Goal: Task Accomplishment & Management: Complete application form

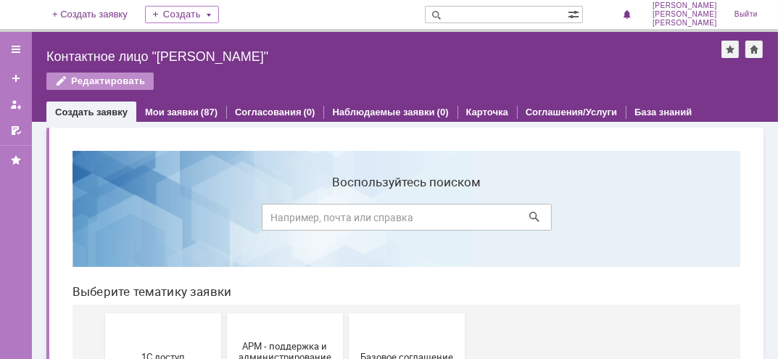
click at [333, 219] on input at bounding box center [406, 216] width 290 height 27
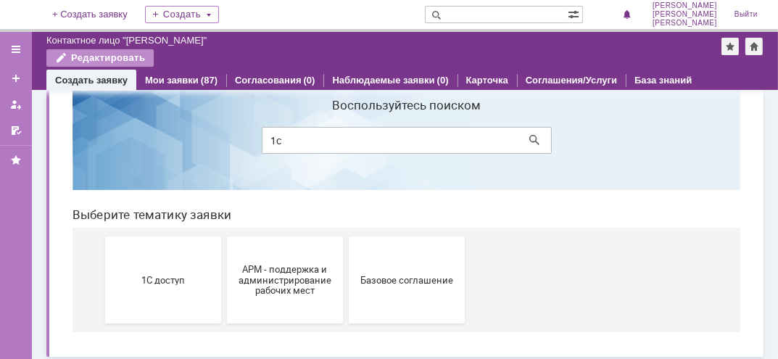
scroll to position [45, 0]
type input "1c"
click at [141, 298] on button "1С доступ" at bounding box center [162, 279] width 116 height 87
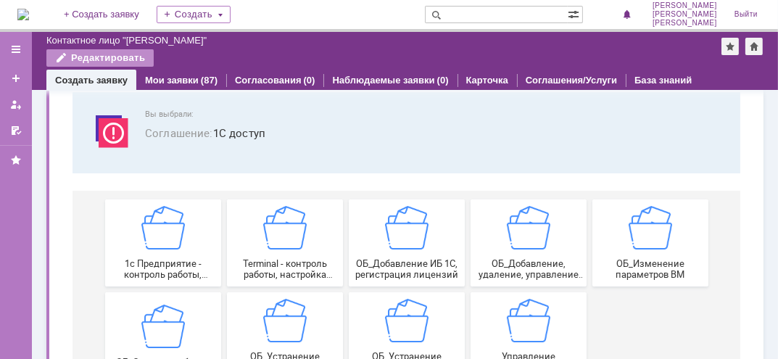
scroll to position [140, 0]
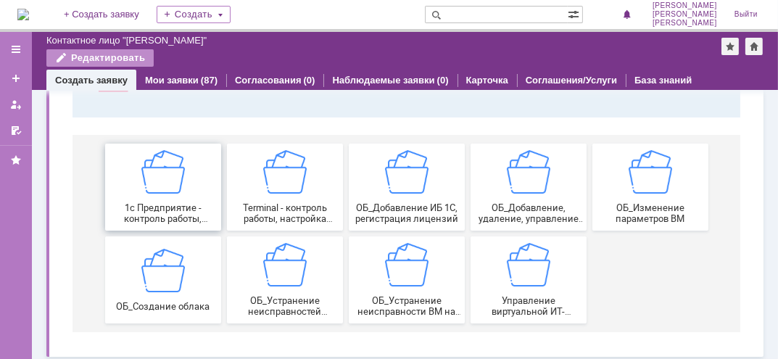
click at [166, 214] on span "1c Предприятие - контроль работы, настройка создание новых записей сервера 1с п…" at bounding box center [162, 213] width 107 height 22
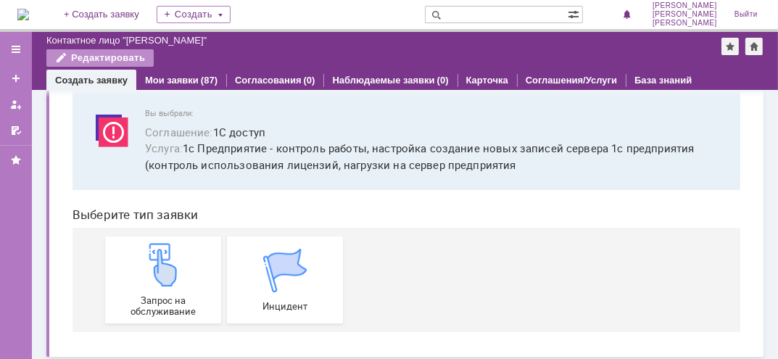
scroll to position [85, 0]
click at [268, 300] on span "Инцидент" at bounding box center [284, 305] width 107 height 11
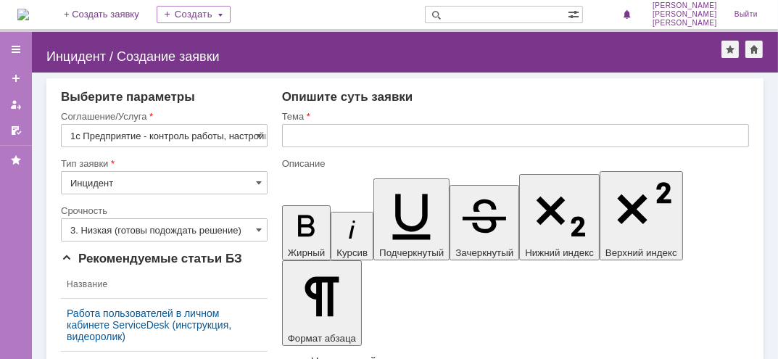
click at [303, 135] on input "text" at bounding box center [515, 135] width 467 height 23
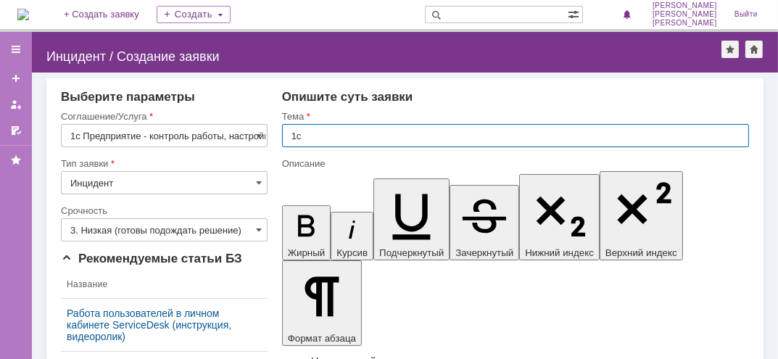
type input "1с"
click at [259, 228] on input "3. Низкая (готовы подождать решение)" at bounding box center [164, 229] width 207 height 23
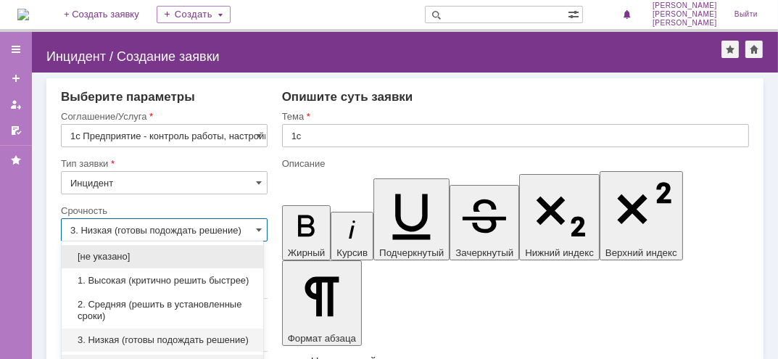
scroll to position [22, 0]
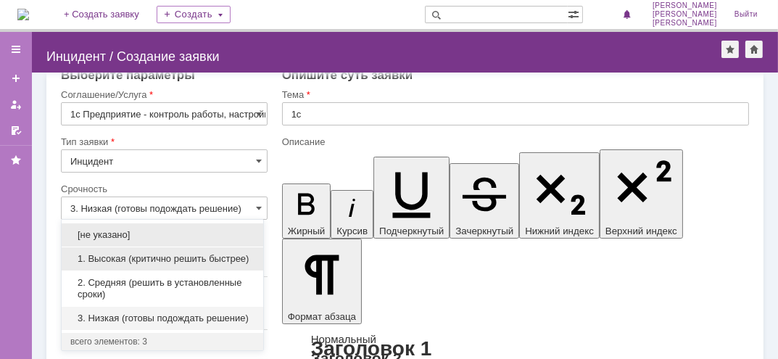
click at [155, 256] on span "1. Высокая (критично решить быстрее)" at bounding box center [162, 259] width 184 height 12
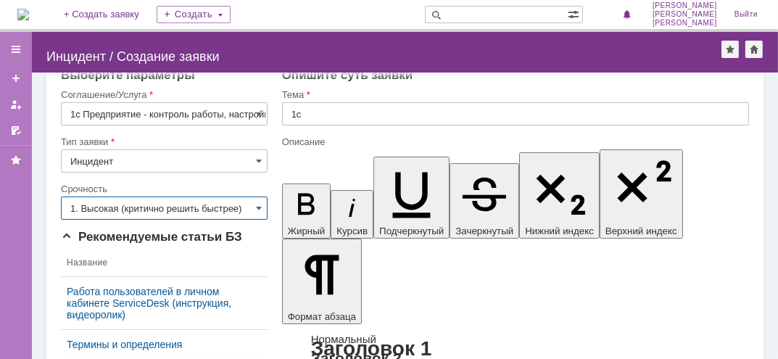
type input "1. Высокая (критично решить быстрее)"
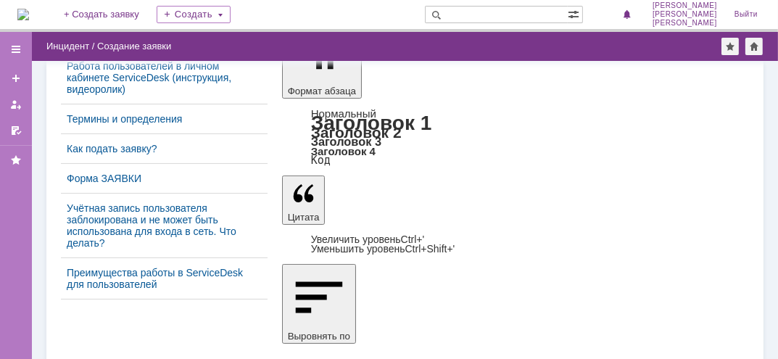
scroll to position [234, 0]
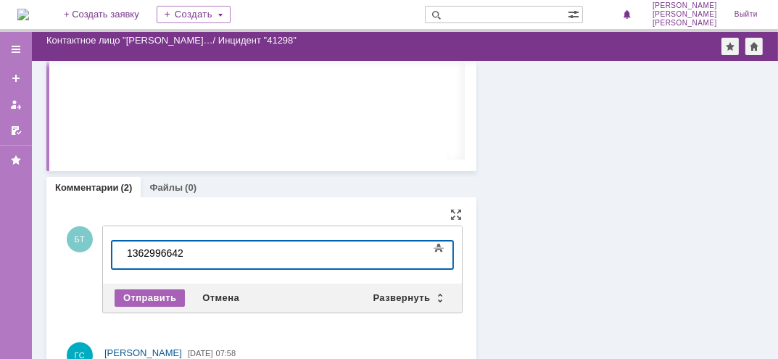
click at [153, 302] on div "Отправить" at bounding box center [150, 297] width 70 height 17
